Goal: Task Accomplishment & Management: Manage account settings

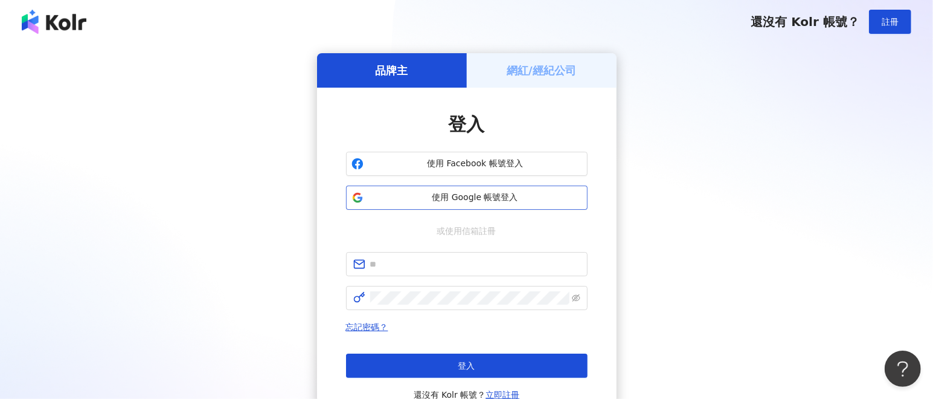
click at [420, 195] on span "使用 Google 帳號登入" at bounding box center [475, 197] width 214 height 12
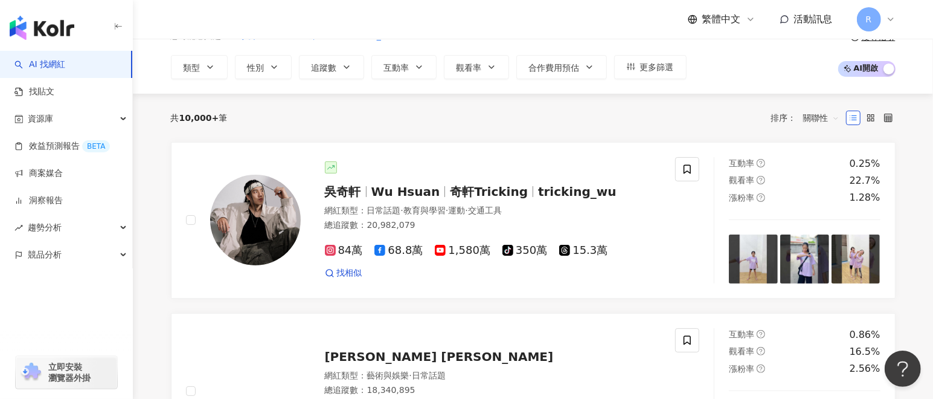
scroll to position [91, 0]
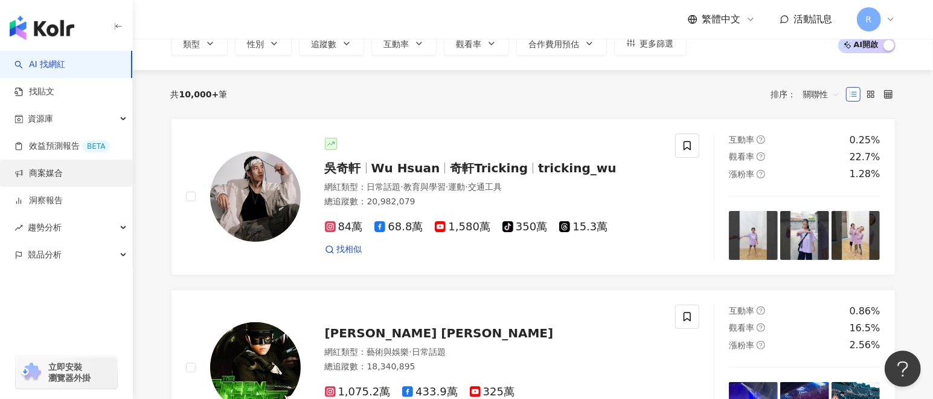
click at [57, 174] on link "商案媒合" at bounding box center [38, 173] width 48 height 12
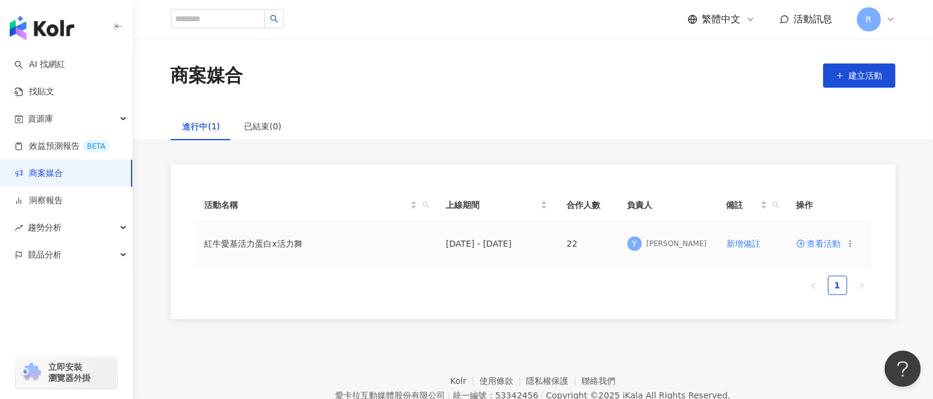
click at [811, 242] on span "查看活動" at bounding box center [819, 243] width 45 height 8
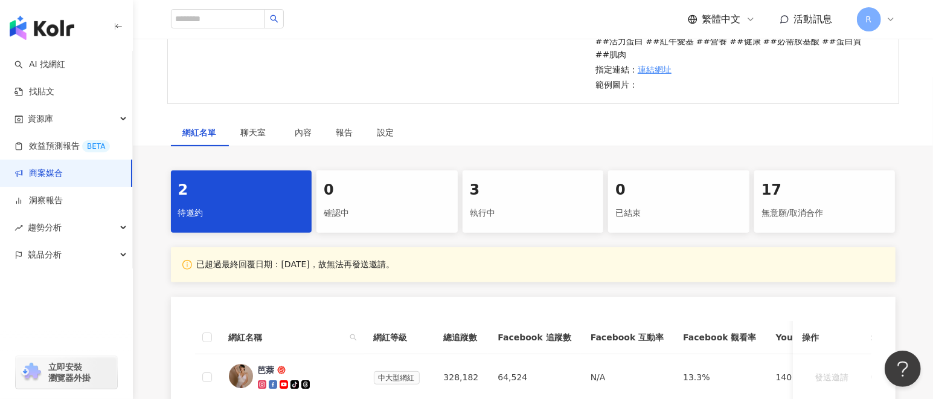
scroll to position [271, 0]
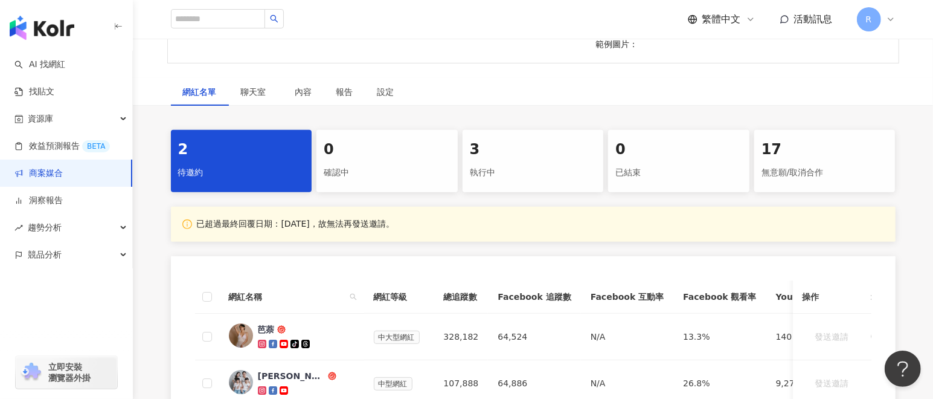
click at [833, 175] on div "無意願/取消合作" at bounding box center [825, 172] width 127 height 21
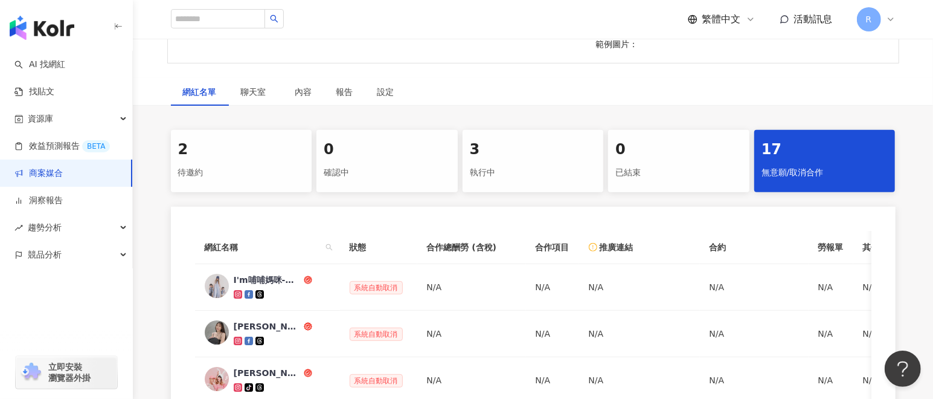
click at [588, 167] on div "執行中" at bounding box center [533, 172] width 127 height 21
